Goal: Transaction & Acquisition: Download file/media

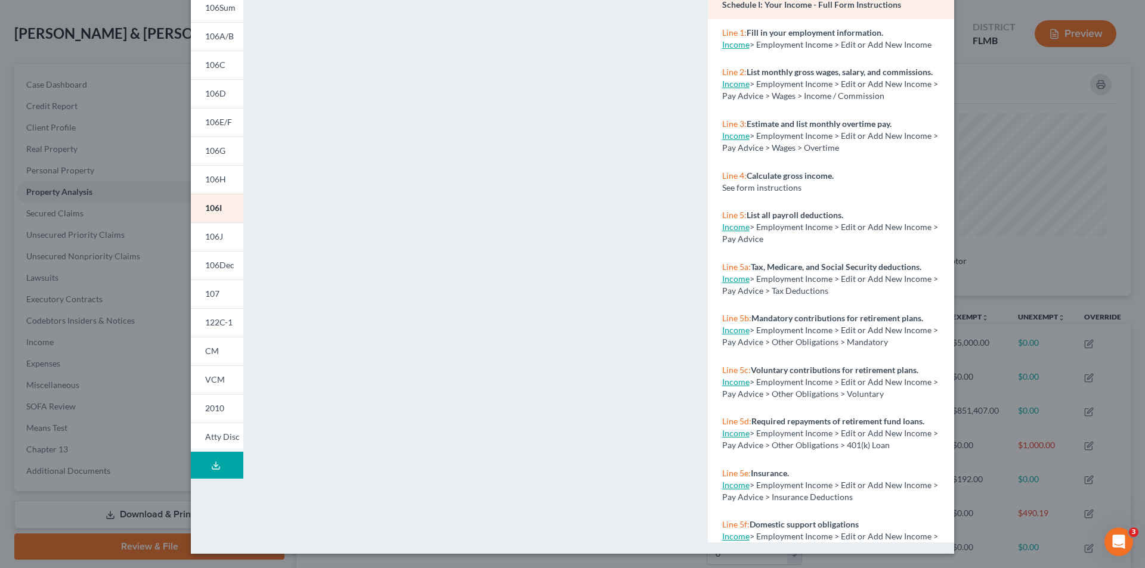
click at [131, 209] on div "Petition Preview Schedule I: Your Income × 101 106Sum 106A/B 106C 106D 106E/F 1…" at bounding box center [572, 284] width 1145 height 568
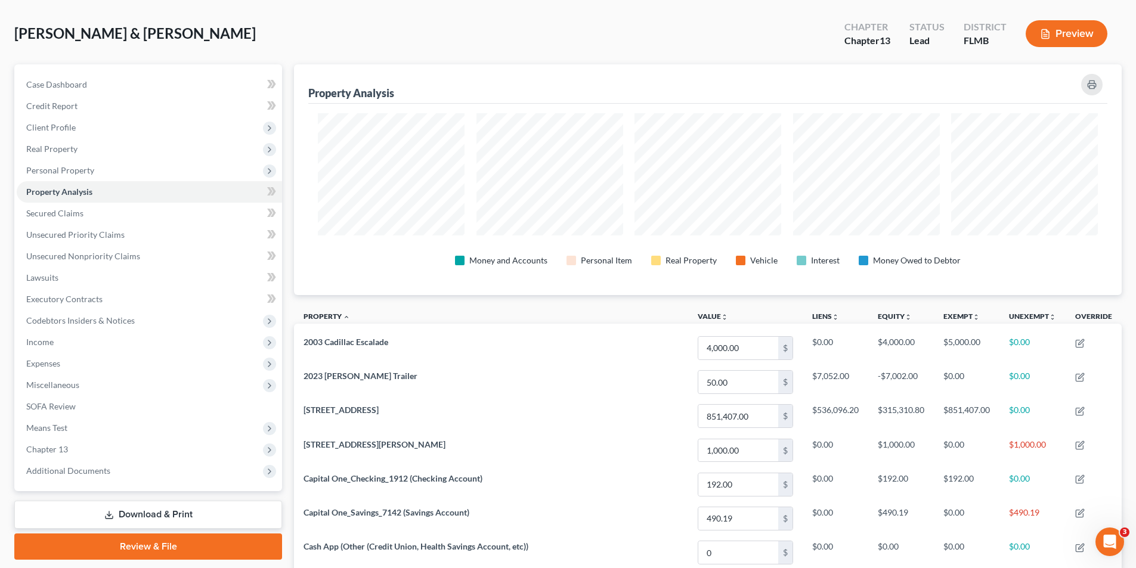
scroll to position [596271, 595674]
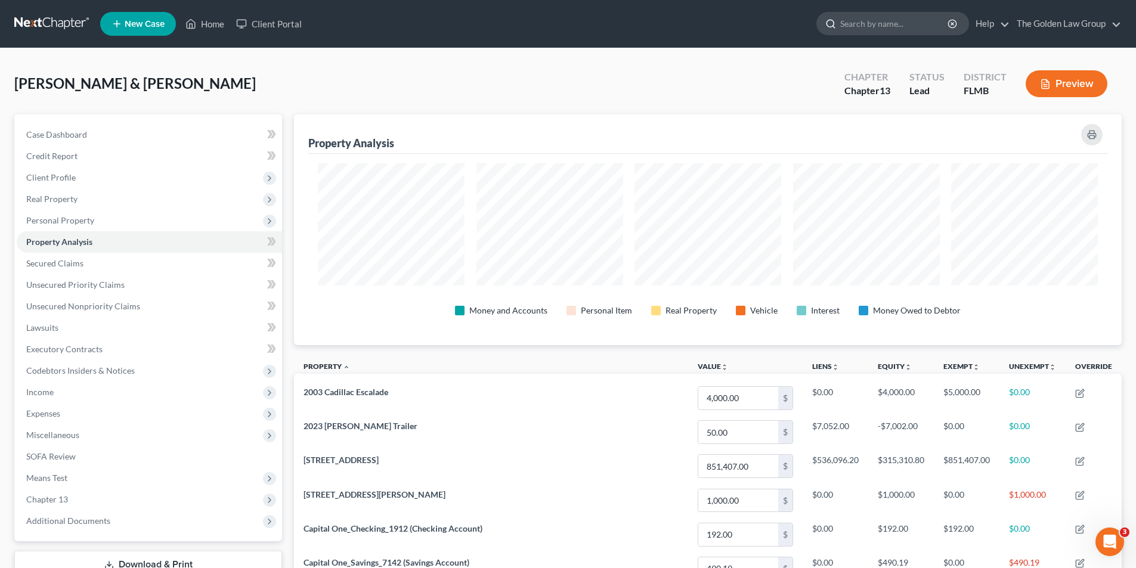
click at [873, 24] on input "search" at bounding box center [894, 24] width 109 height 22
type input "[PERSON_NAME]"
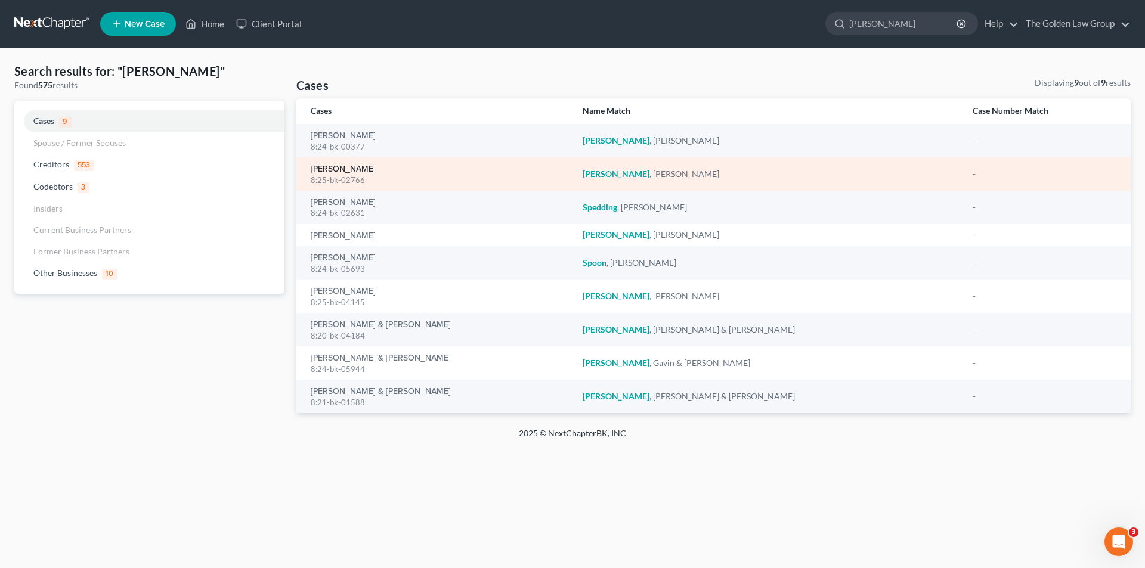
click at [356, 169] on link "[PERSON_NAME]" at bounding box center [343, 169] width 65 height 8
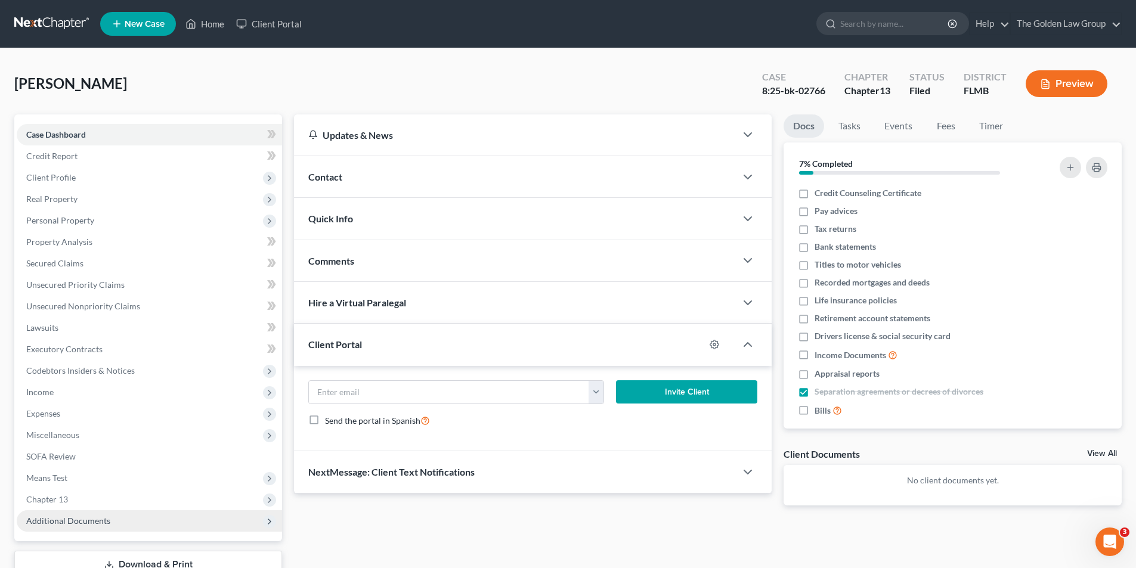
click at [70, 520] on span "Additional Documents" at bounding box center [68, 521] width 84 height 10
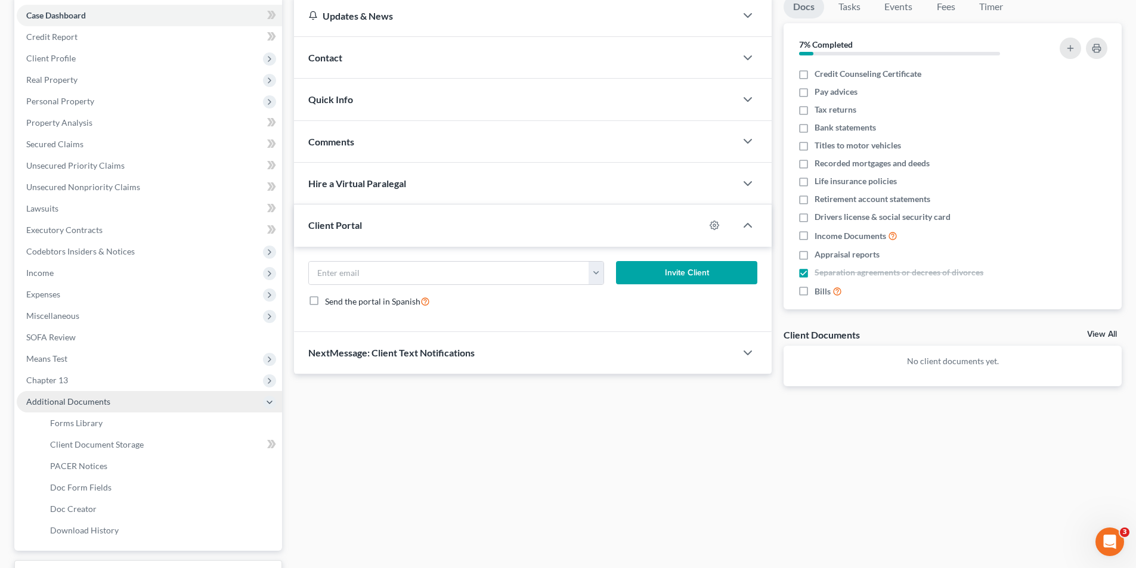
scroll to position [179, 0]
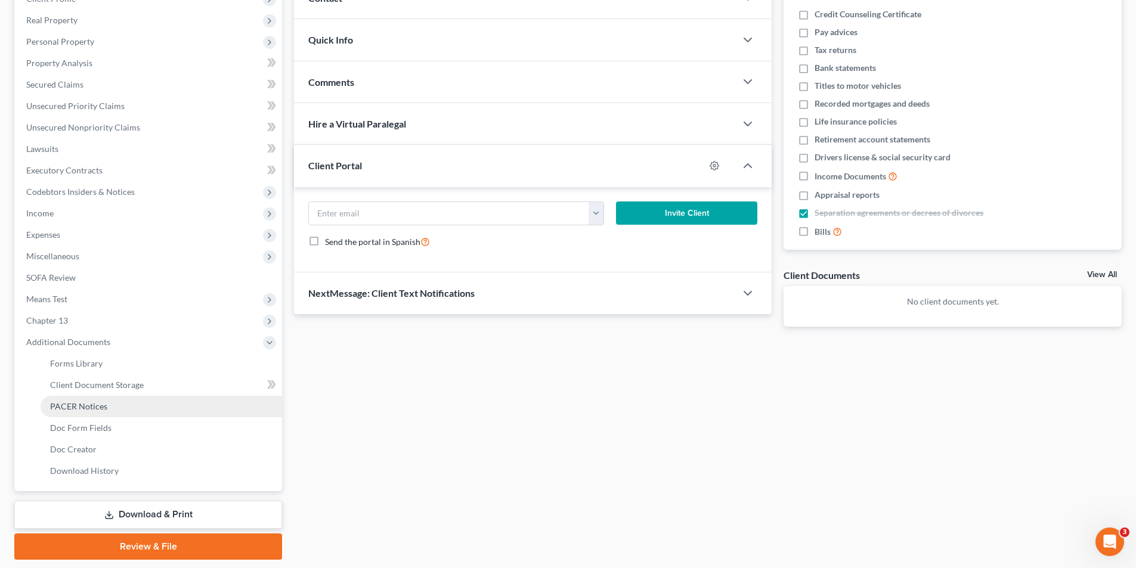
click at [77, 404] on span "PACER Notices" at bounding box center [78, 406] width 57 height 10
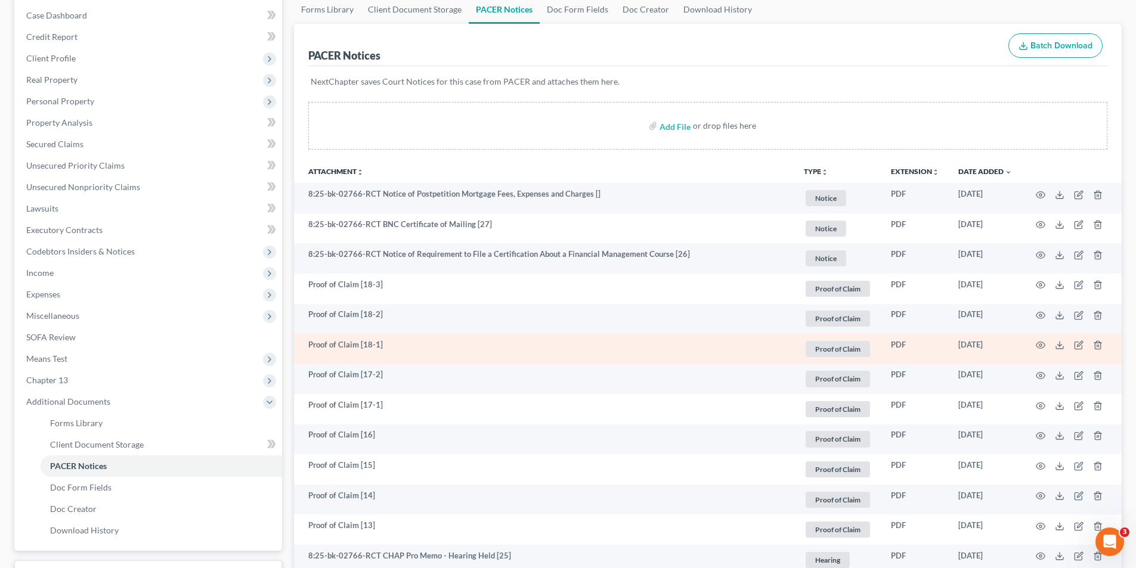
scroll to position [239, 0]
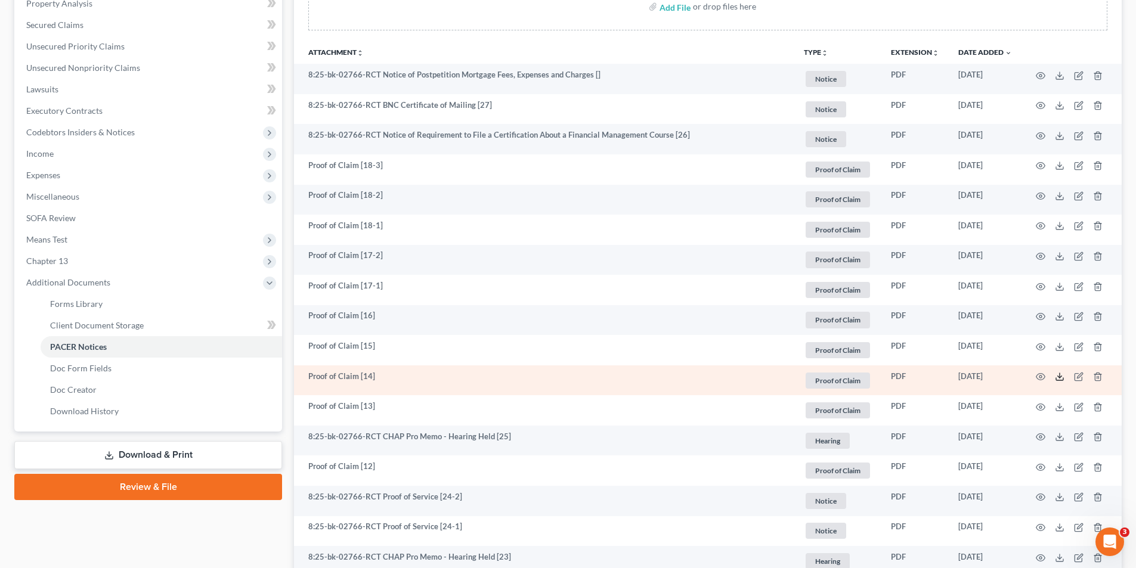
click at [1060, 377] on line at bounding box center [1060, 375] width 0 height 5
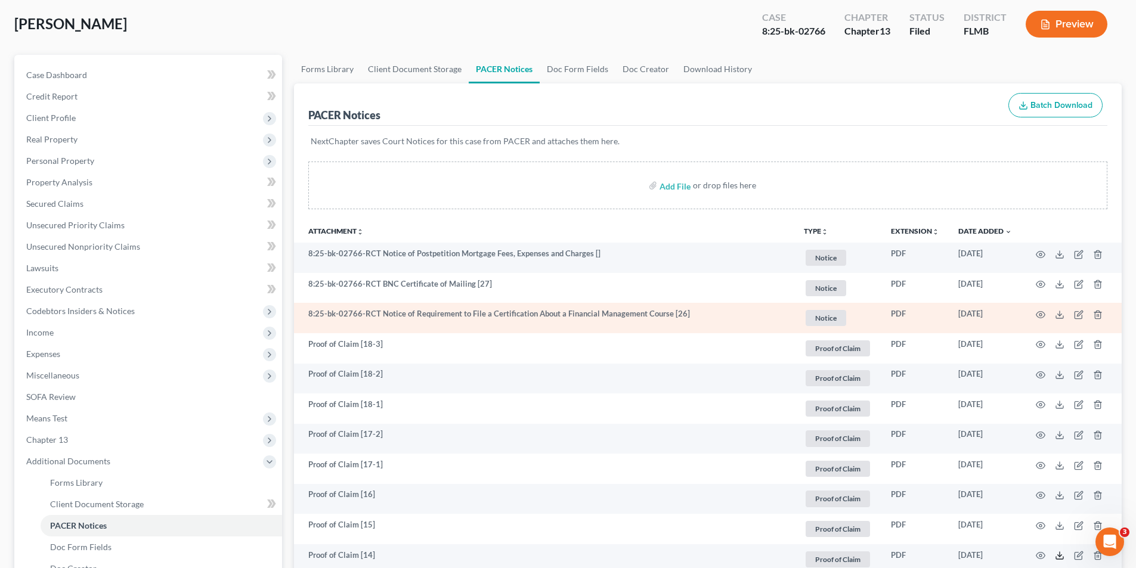
scroll to position [0, 0]
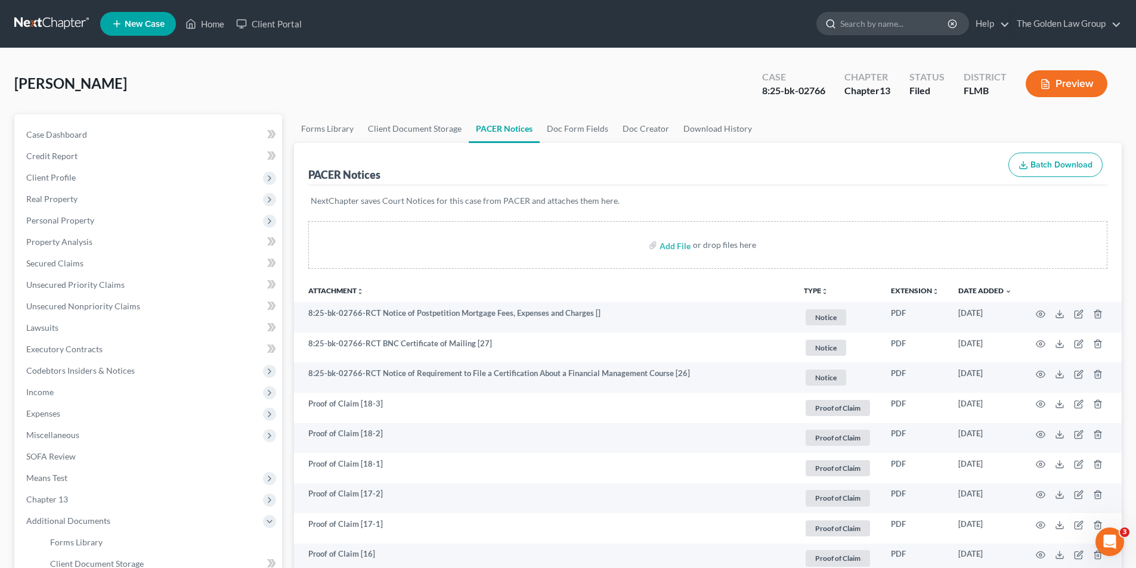
click at [889, 24] on input "search" at bounding box center [894, 24] width 109 height 22
click at [905, 20] on input "search" at bounding box center [894, 24] width 109 height 22
type input "[PERSON_NAME]"
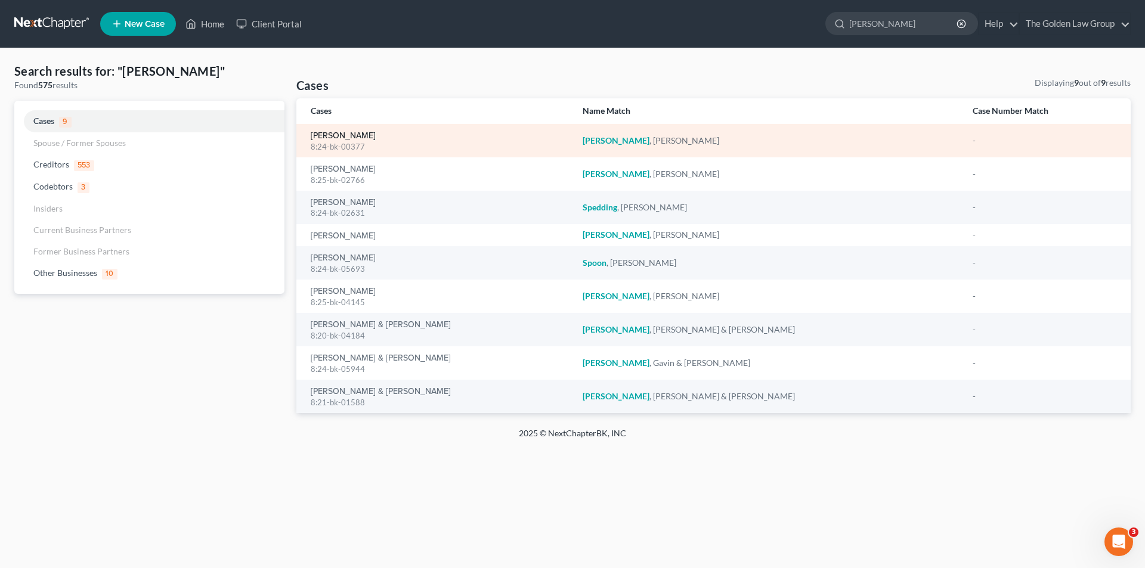
click at [339, 138] on link "[PERSON_NAME]" at bounding box center [343, 136] width 65 height 8
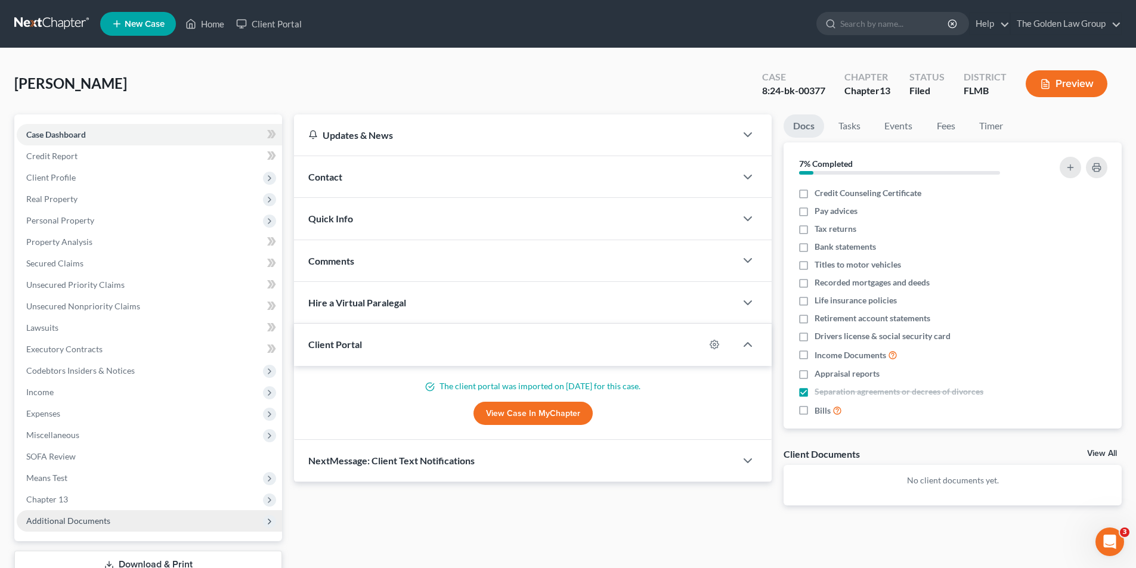
click at [80, 521] on span "Additional Documents" at bounding box center [68, 521] width 84 height 10
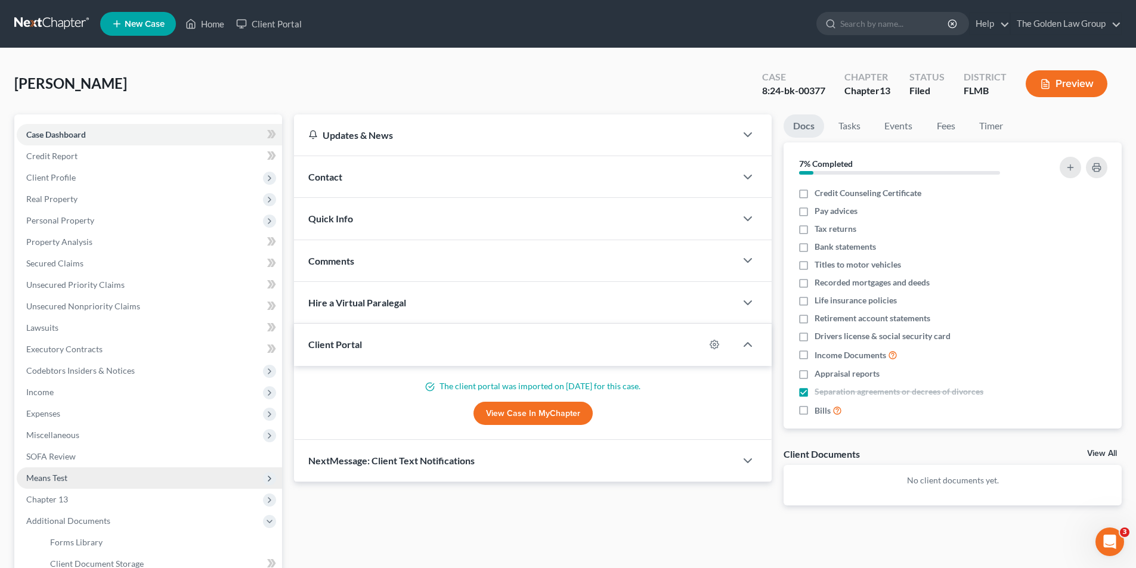
scroll to position [179, 0]
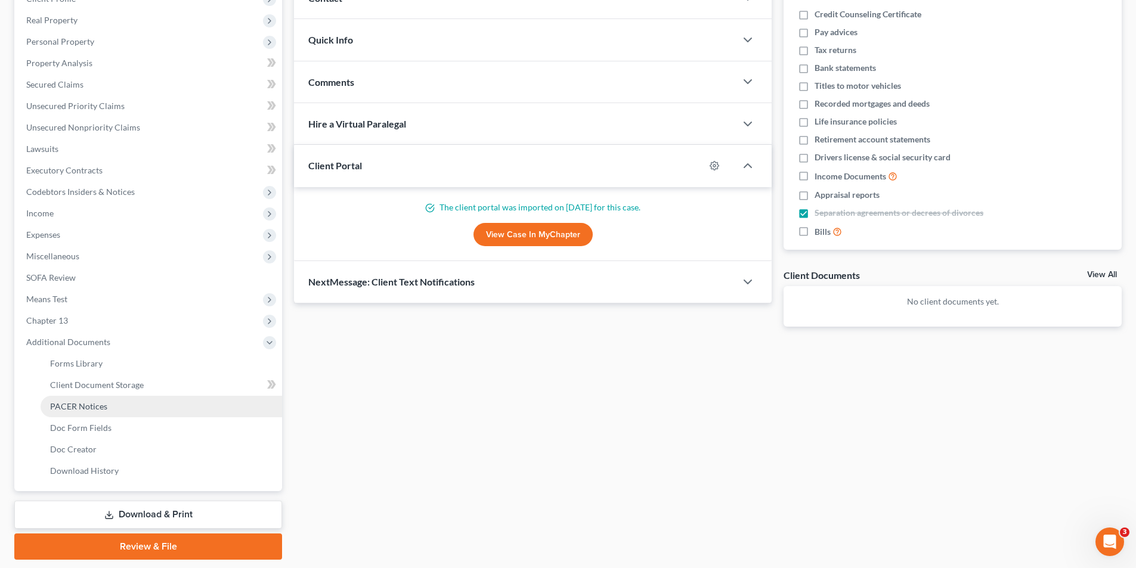
click at [73, 404] on span "PACER Notices" at bounding box center [78, 406] width 57 height 10
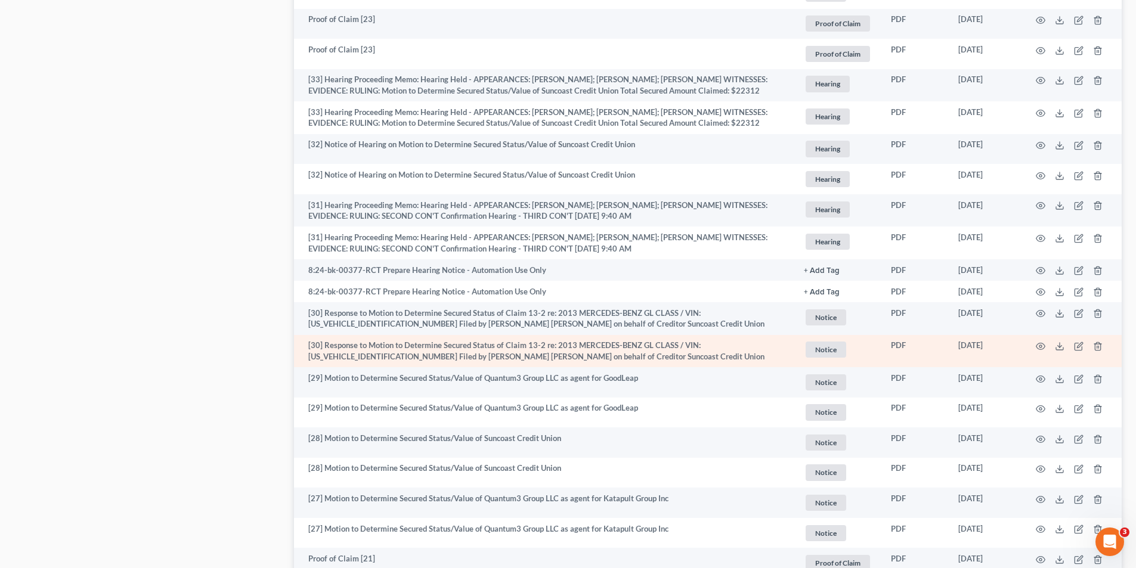
scroll to position [1670, 0]
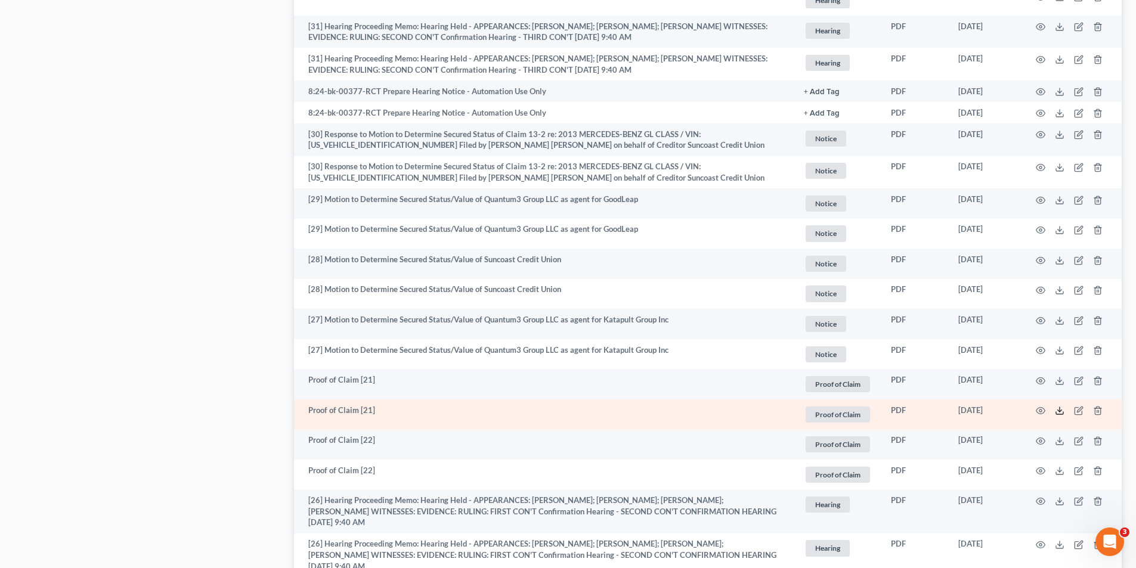
click at [1059, 409] on icon at bounding box center [1060, 411] width 10 height 10
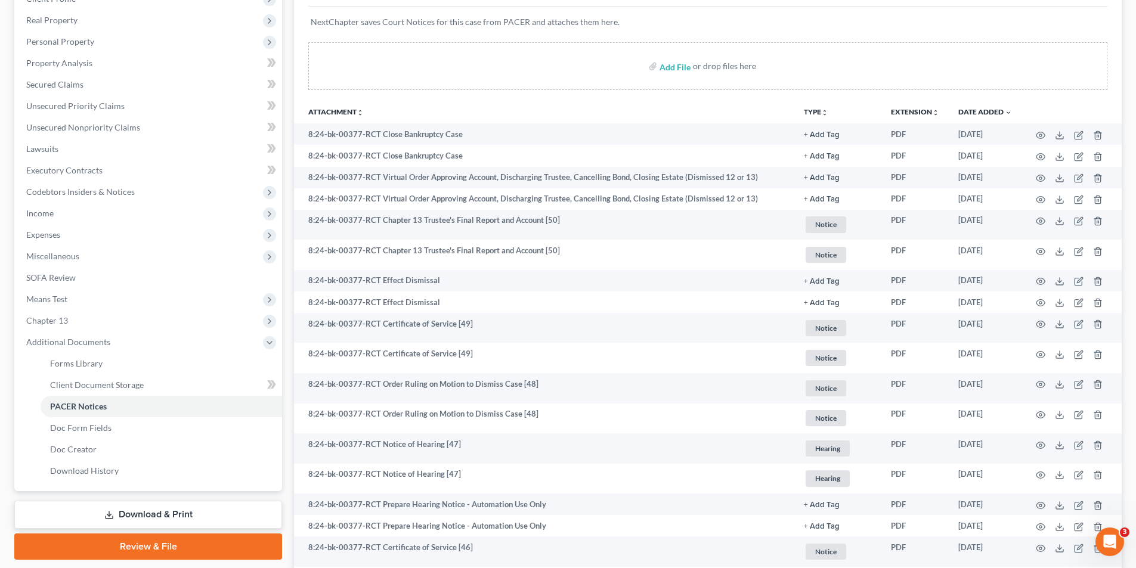
scroll to position [119, 0]
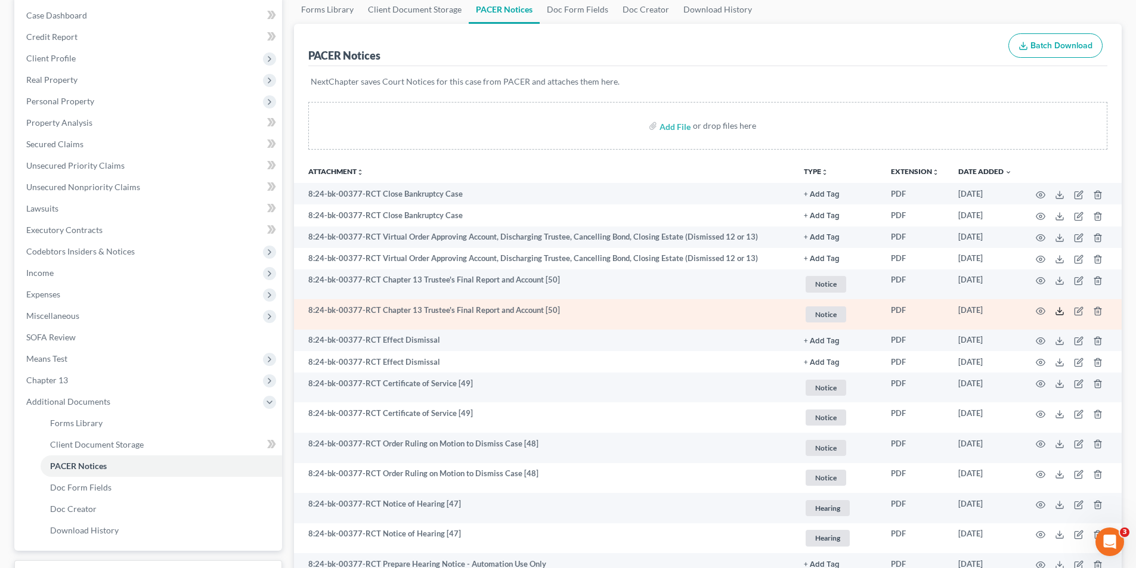
click at [1058, 311] on polyline at bounding box center [1060, 311] width 4 height 2
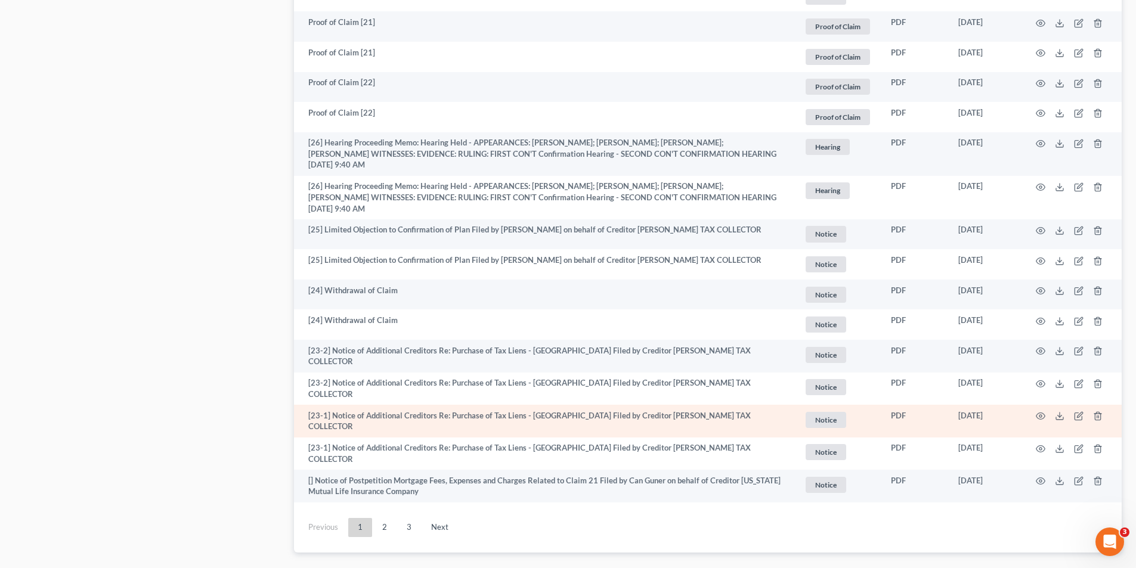
scroll to position [2074, 0]
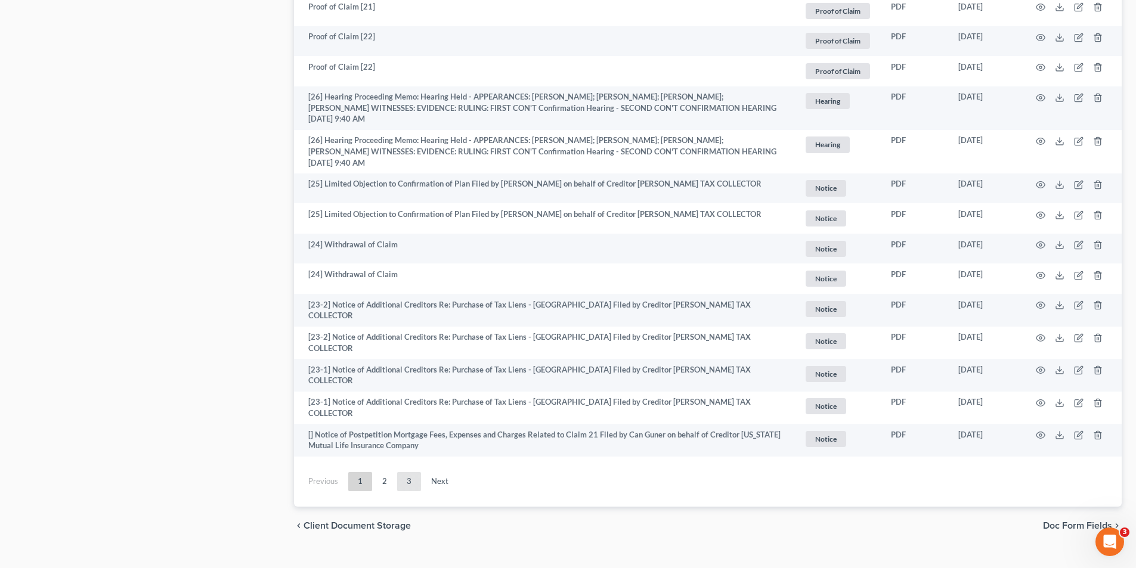
click at [407, 472] on link "3" at bounding box center [409, 481] width 24 height 19
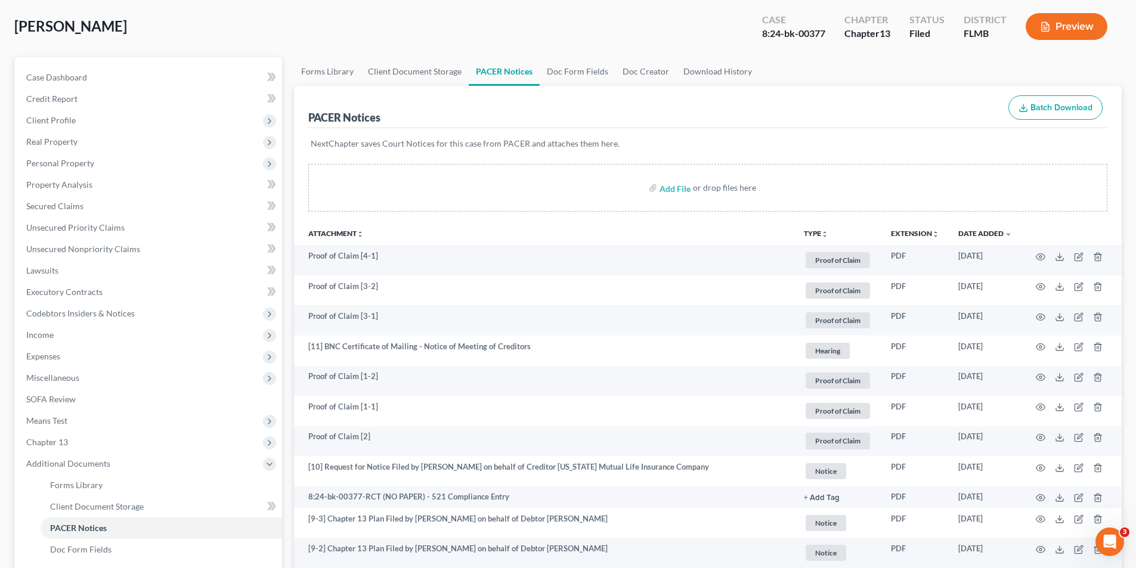
scroll to position [0, 0]
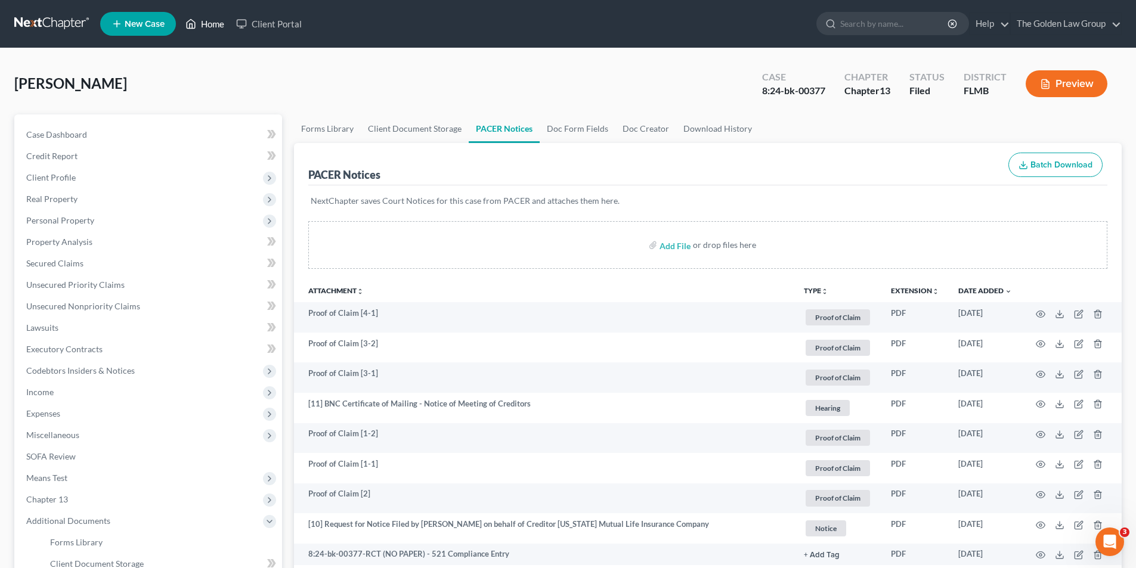
click at [214, 22] on link "Home" at bounding box center [205, 23] width 51 height 21
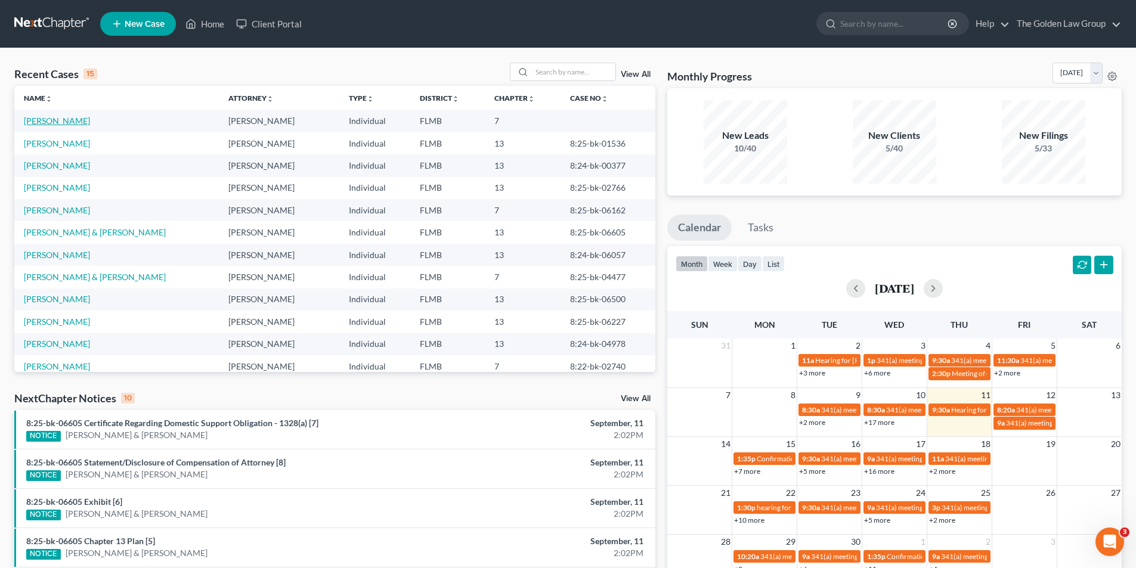
click at [57, 119] on link "[PERSON_NAME]" at bounding box center [57, 121] width 66 height 10
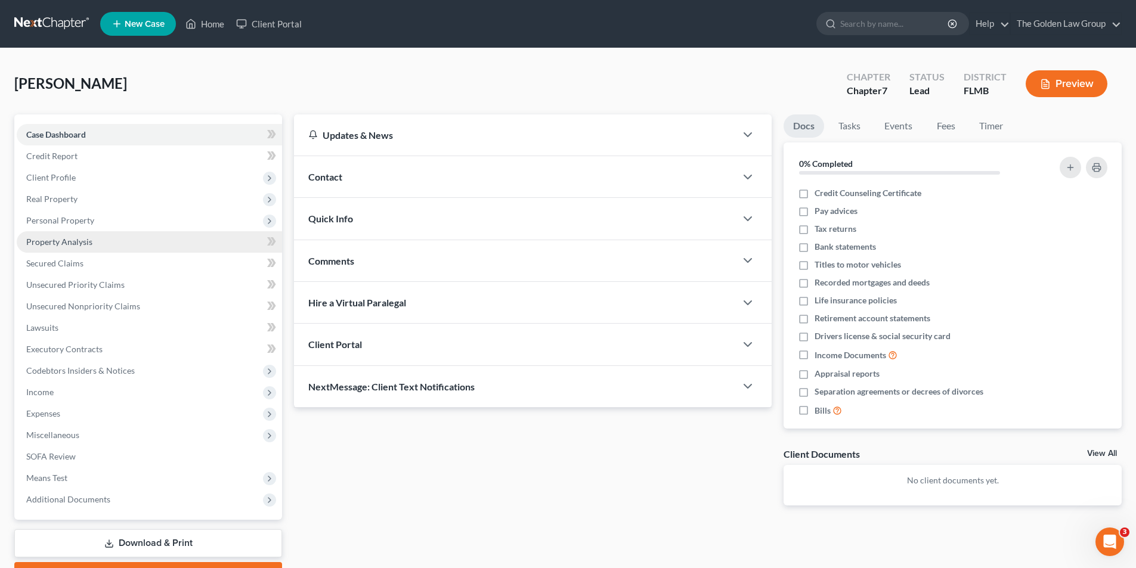
click at [72, 242] on span "Property Analysis" at bounding box center [59, 242] width 66 height 10
